Goal: Transaction & Acquisition: Purchase product/service

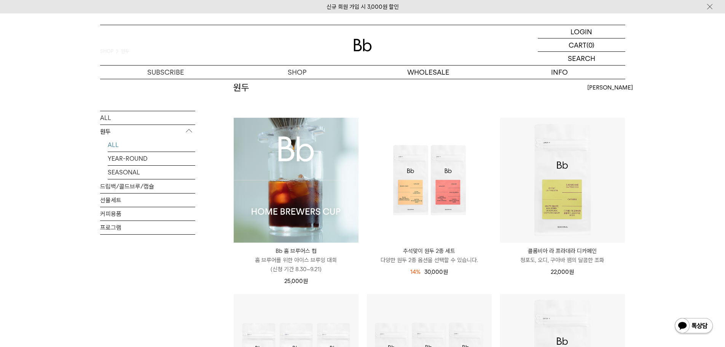
scroll to position [38, 0]
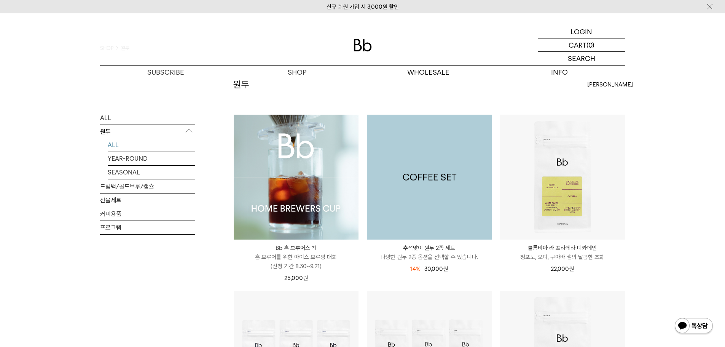
click at [419, 162] on img at bounding box center [429, 177] width 125 height 125
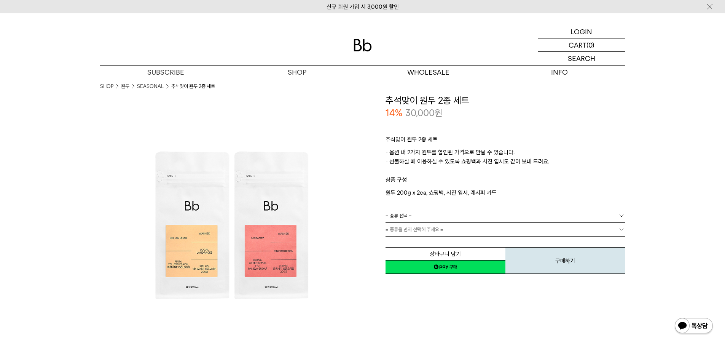
click at [424, 214] on link "= 종류 선택 =" at bounding box center [506, 215] width 240 height 13
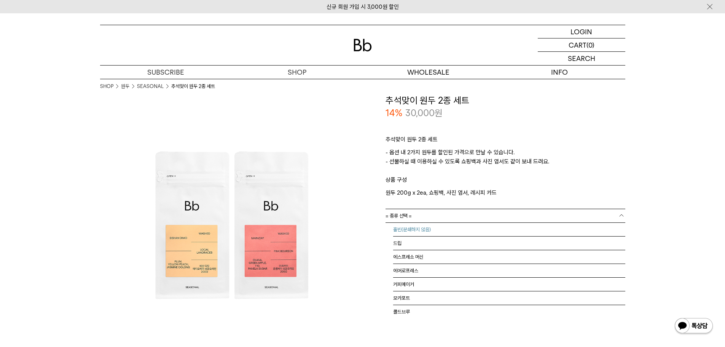
click at [421, 225] on li "홀빈(분쇄하지 않음)" at bounding box center [509, 230] width 232 height 14
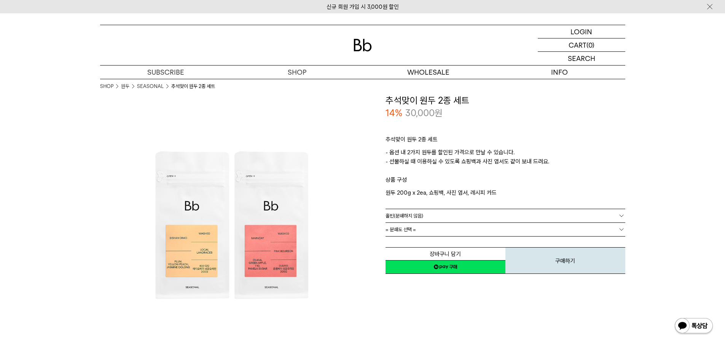
click at [432, 210] on link "홀빈(분쇄하지 않음)" at bounding box center [506, 215] width 240 height 13
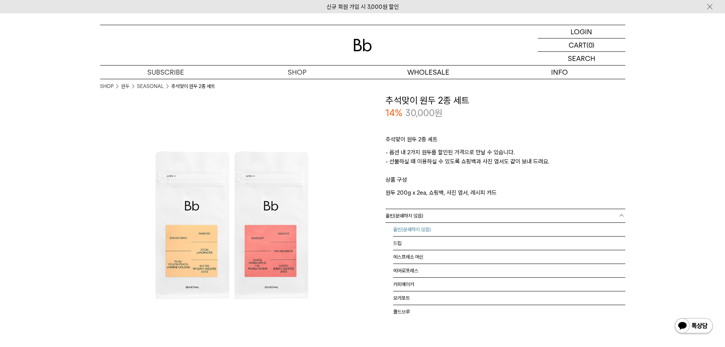
click at [426, 231] on li "홀빈(분쇄하지 않음)" at bounding box center [509, 230] width 232 height 14
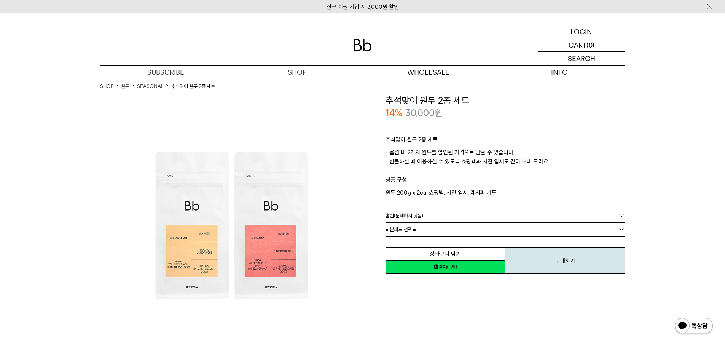
click at [421, 232] on link "= 분쇄도 선택 =" at bounding box center [506, 229] width 240 height 13
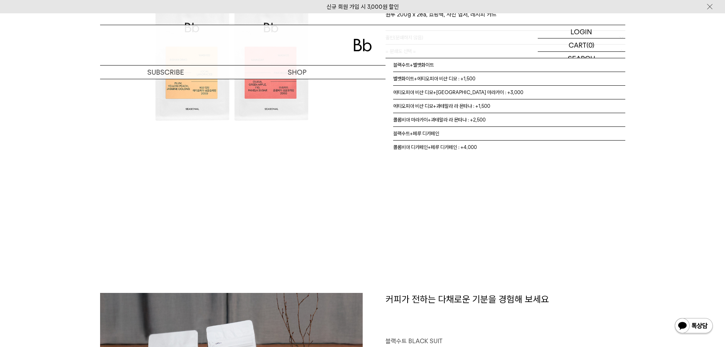
scroll to position [190, 0]
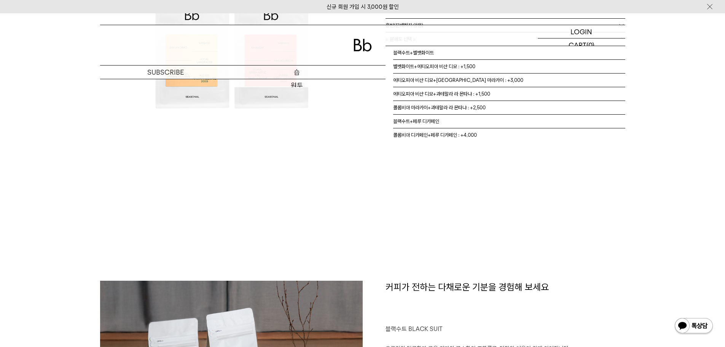
click at [300, 70] on p "숍" at bounding box center [296, 71] width 131 height 13
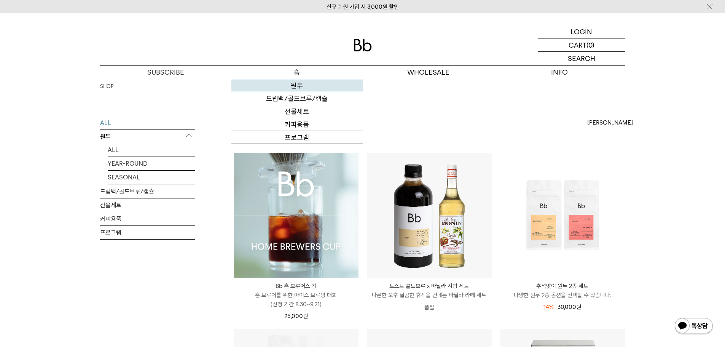
click at [298, 90] on link "원두" at bounding box center [296, 85] width 131 height 13
